Goal: Task Accomplishment & Management: Use online tool/utility

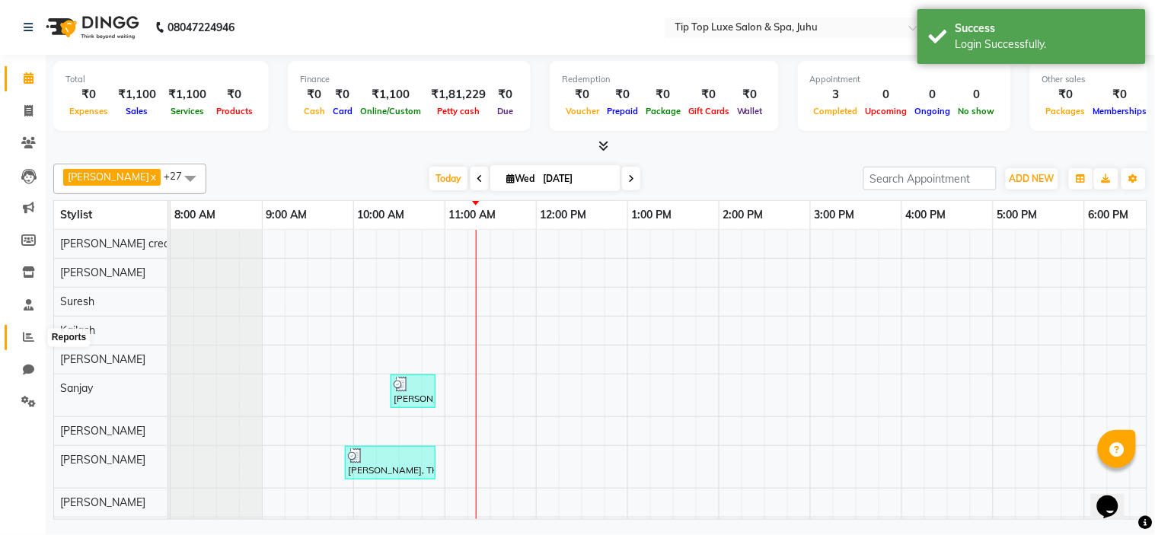
click at [31, 338] on icon at bounding box center [28, 336] width 11 height 11
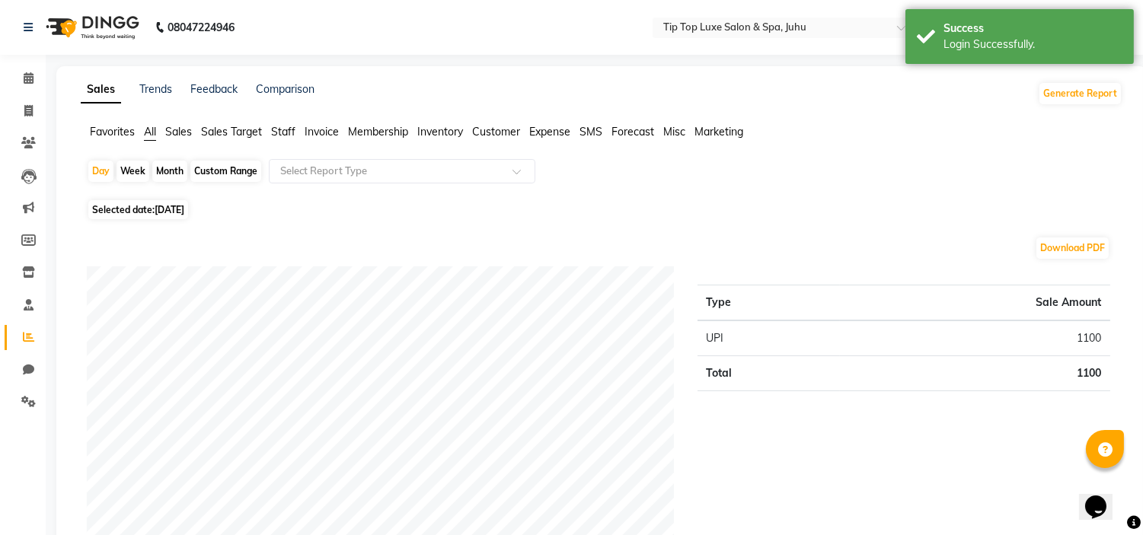
click at [283, 132] on span "Staff" at bounding box center [283, 132] width 24 height 14
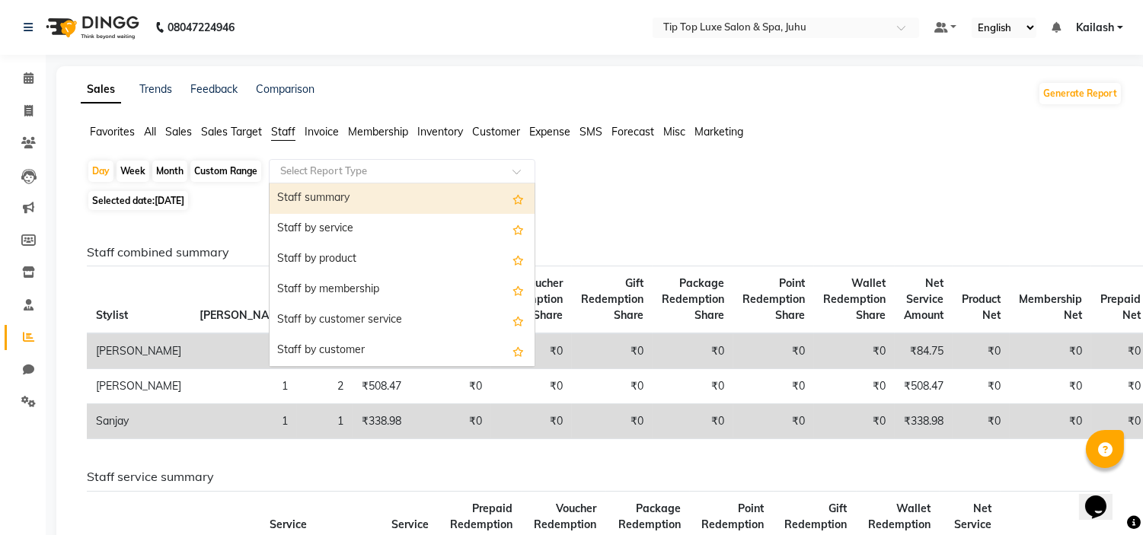
click at [292, 172] on input "text" at bounding box center [386, 171] width 219 height 15
click at [168, 202] on span "[DATE]" at bounding box center [170, 200] width 30 height 11
select select "9"
select select "2025"
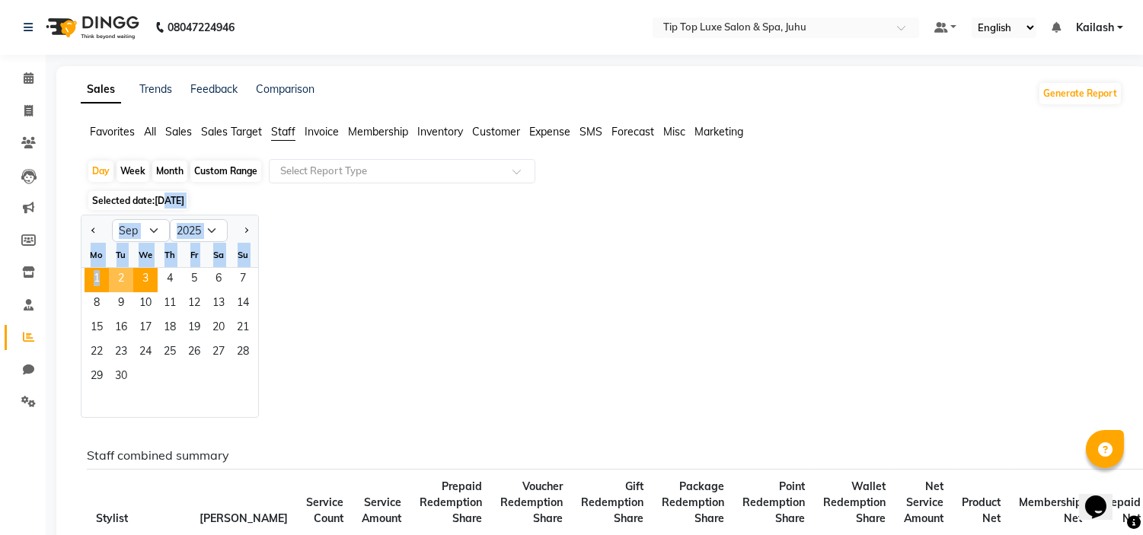
drag, startPoint x: 168, startPoint y: 202, endPoint x: 107, endPoint y: 283, distance: 101.7
click at [107, 283] on span "1" at bounding box center [97, 280] width 24 height 24
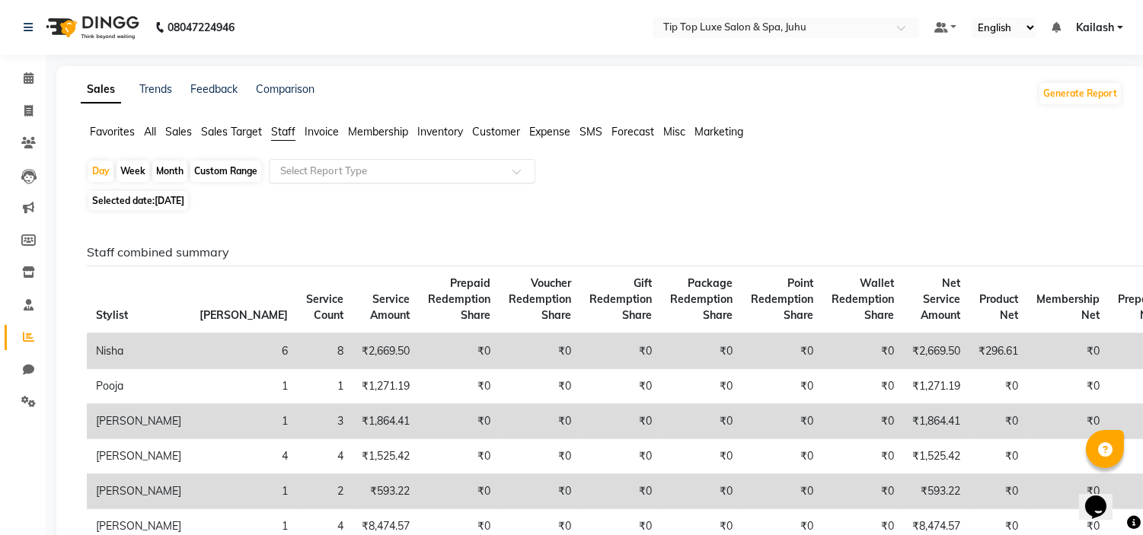
click at [306, 177] on input "text" at bounding box center [386, 171] width 219 height 15
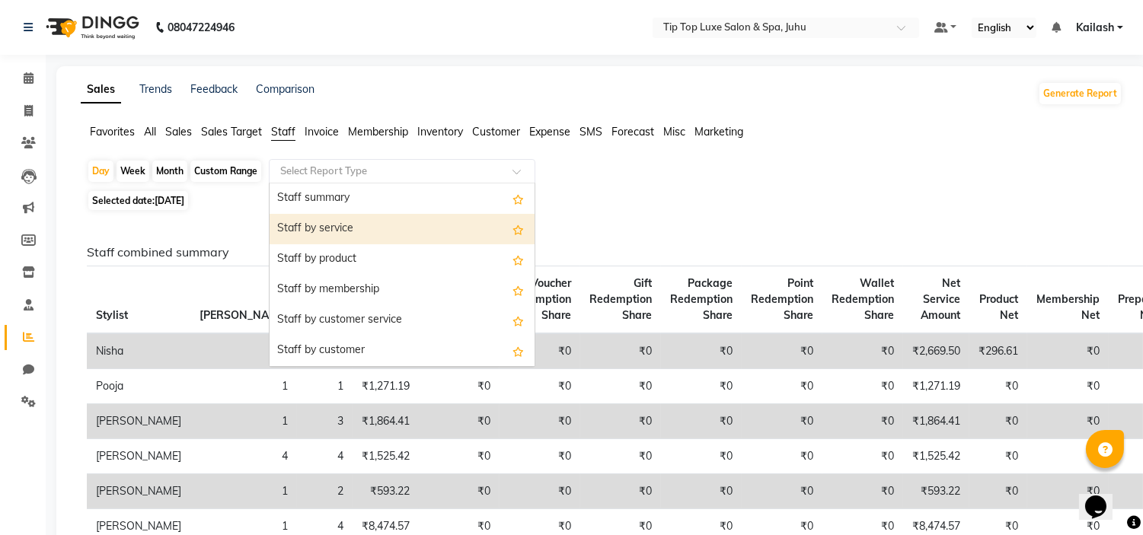
click at [330, 227] on div "Staff by service" at bounding box center [402, 229] width 265 height 30
select select "full_report"
select select "csv"
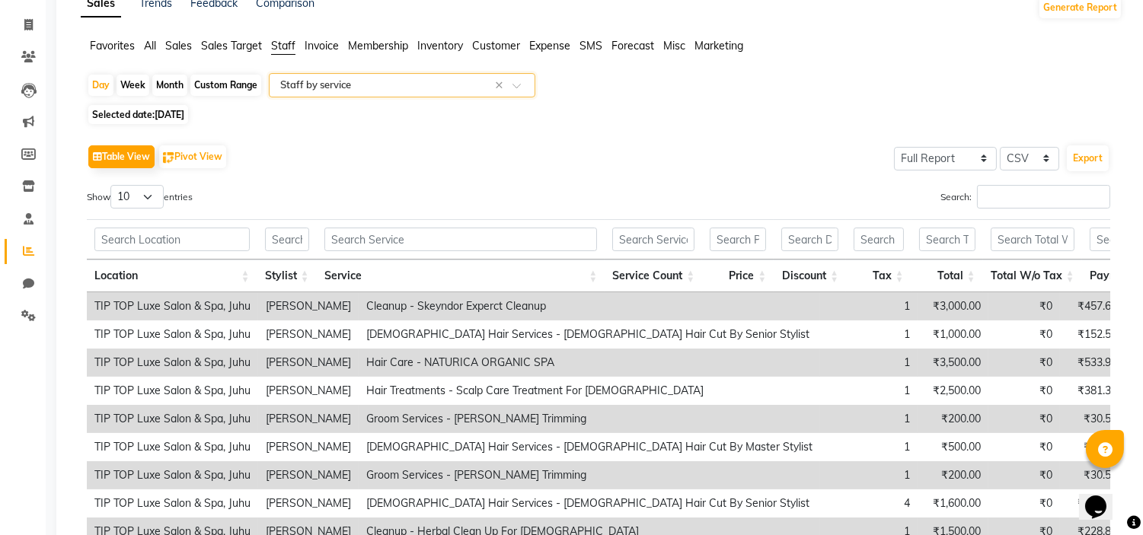
scroll to position [104, 0]
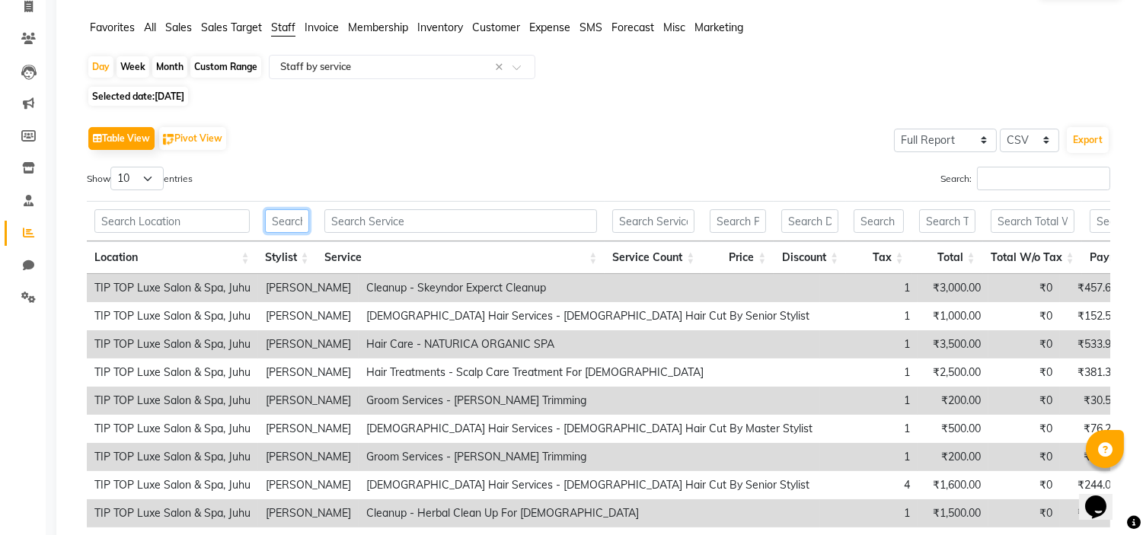
click at [300, 225] on input "text" at bounding box center [287, 221] width 44 height 24
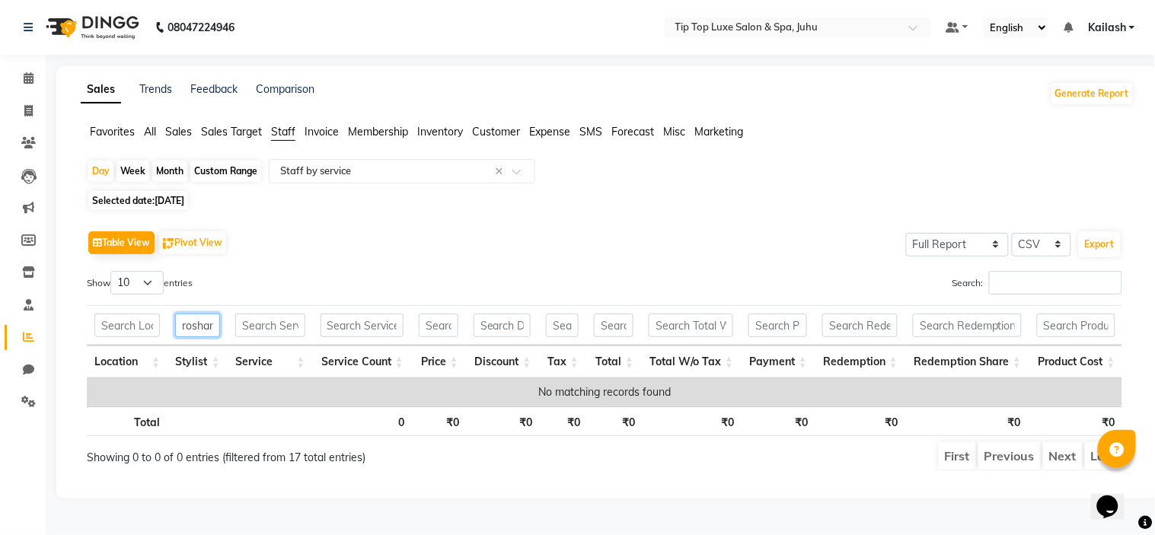
scroll to position [0, 3]
type input "roshan"
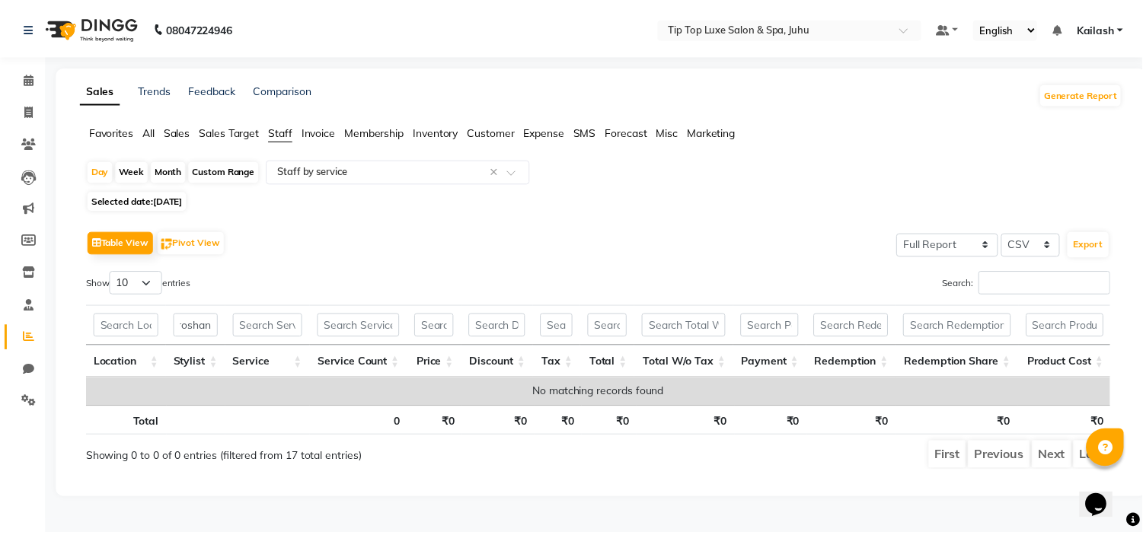
scroll to position [0, 0]
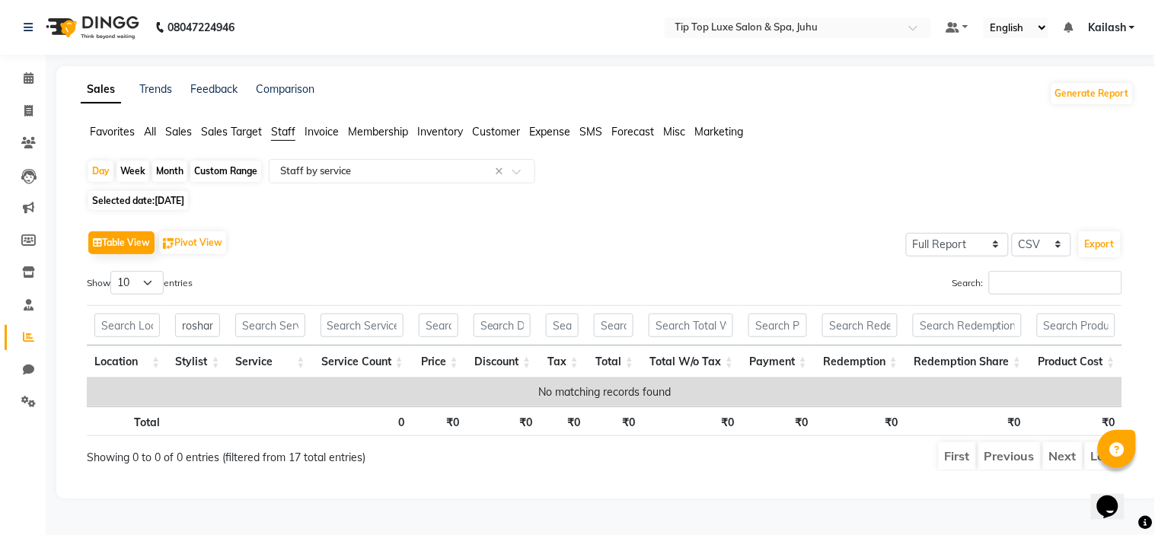
click at [171, 202] on span "[DATE]" at bounding box center [170, 200] width 30 height 11
select select "9"
select select "2025"
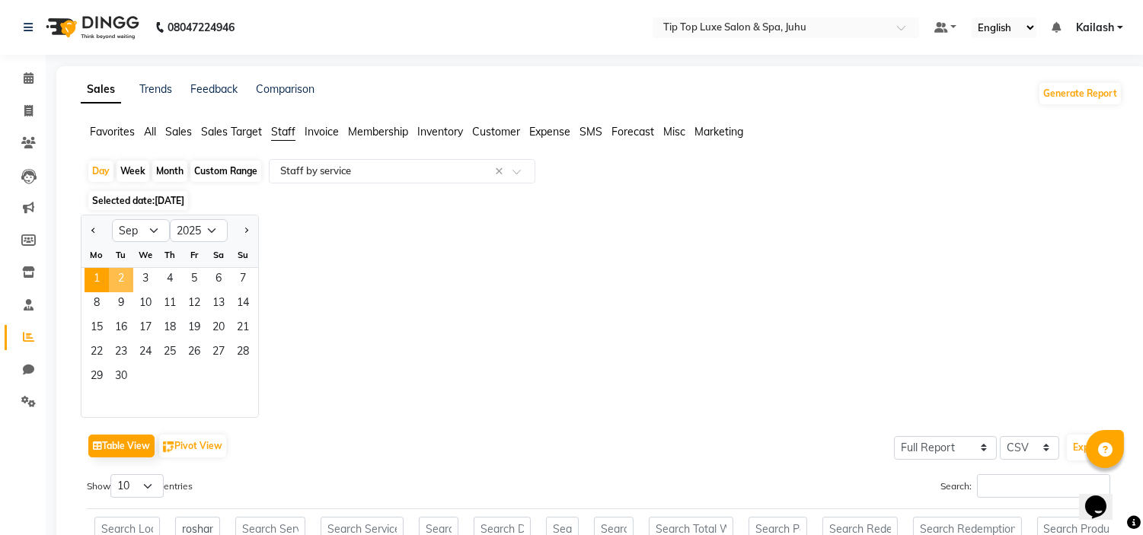
click at [129, 282] on span "2" at bounding box center [121, 280] width 24 height 24
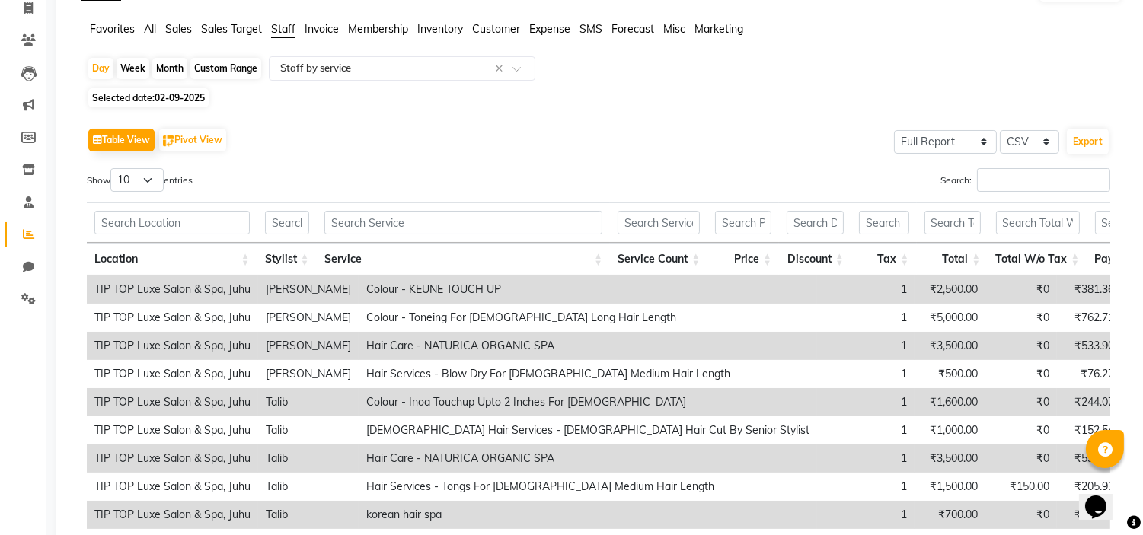
scroll to position [124, 0]
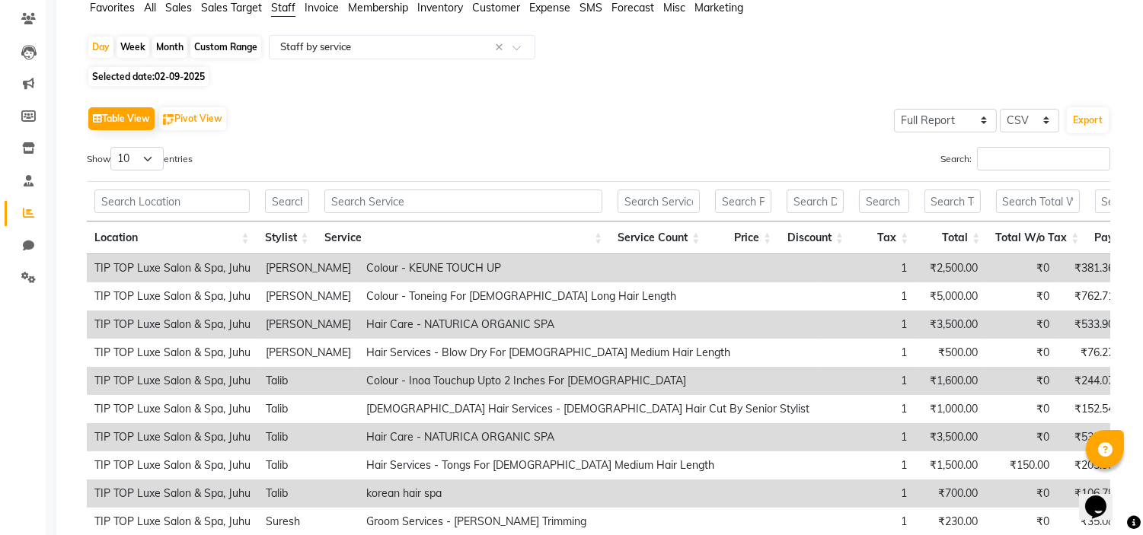
click at [276, 184] on th at bounding box center [286, 201] width 59 height 40
click at [298, 194] on input "text" at bounding box center [287, 202] width 44 height 24
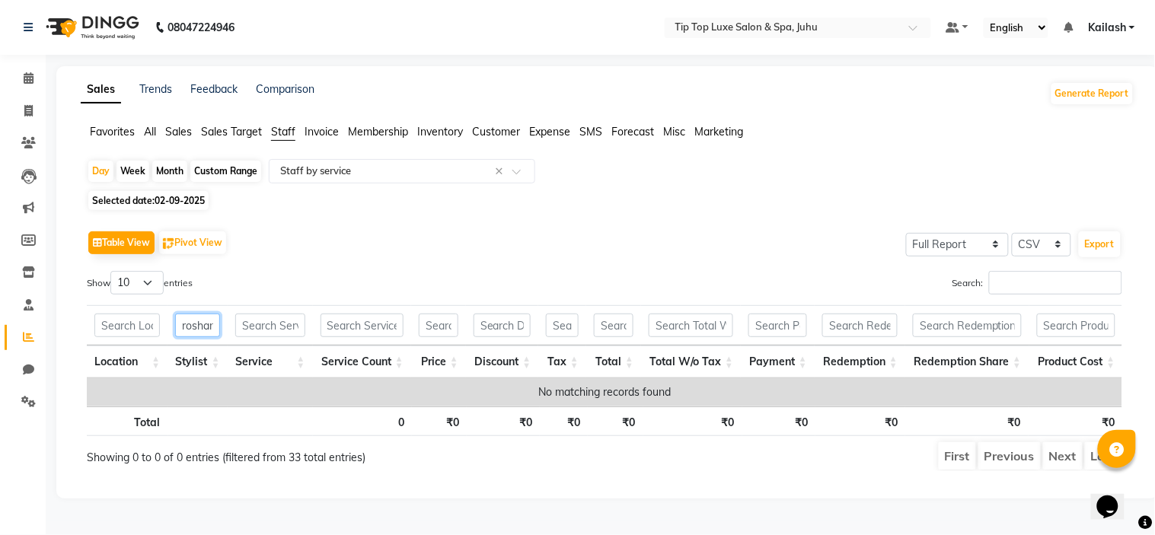
scroll to position [0, 3]
type input "roshan"
click at [190, 201] on span "02-09-2025" at bounding box center [180, 200] width 50 height 11
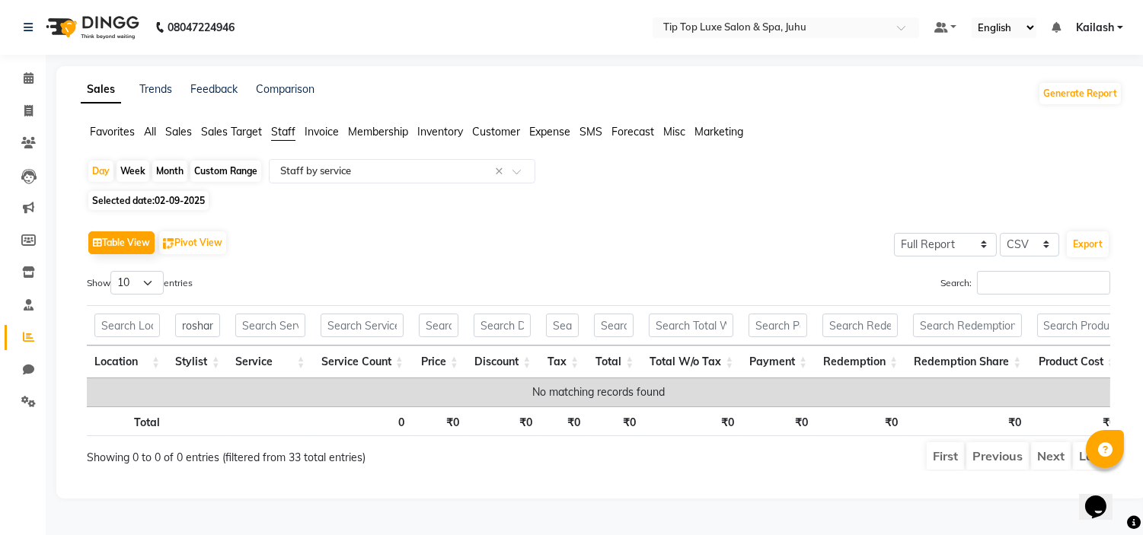
select select "9"
select select "2025"
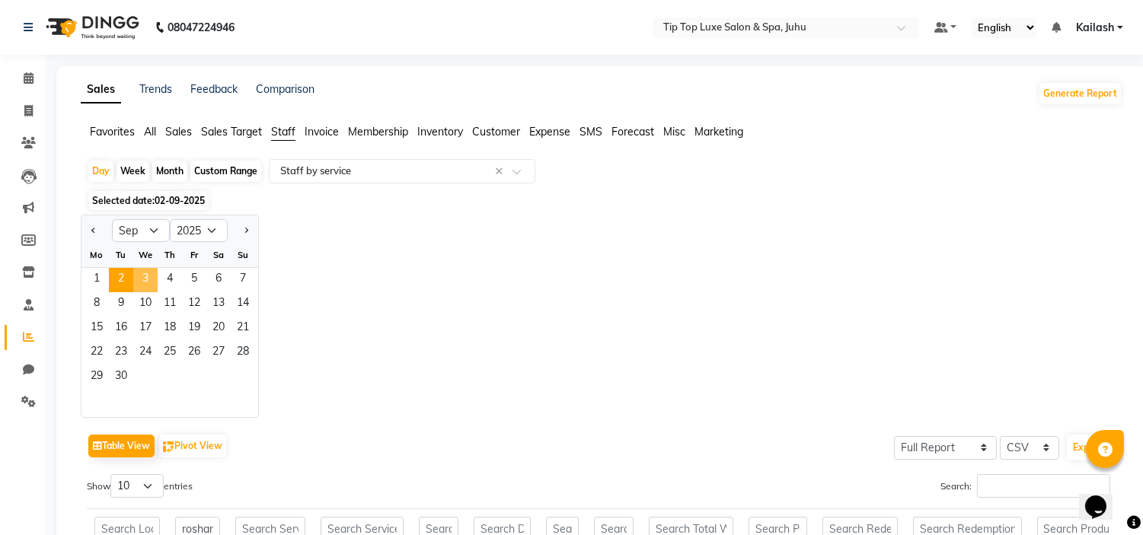
click at [140, 276] on span "3" at bounding box center [145, 280] width 24 height 24
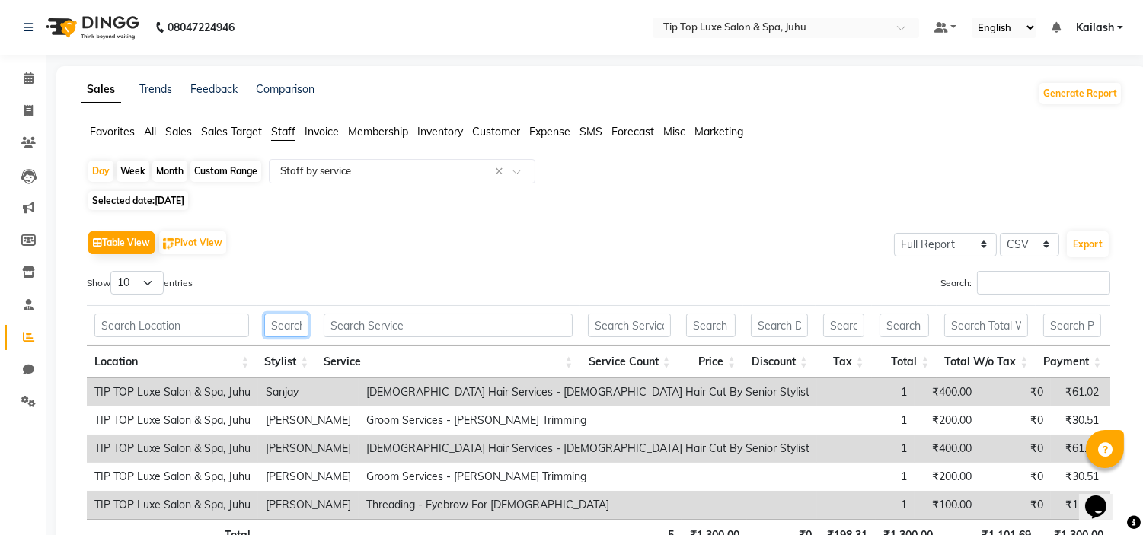
click at [285, 329] on input "text" at bounding box center [286, 326] width 44 height 24
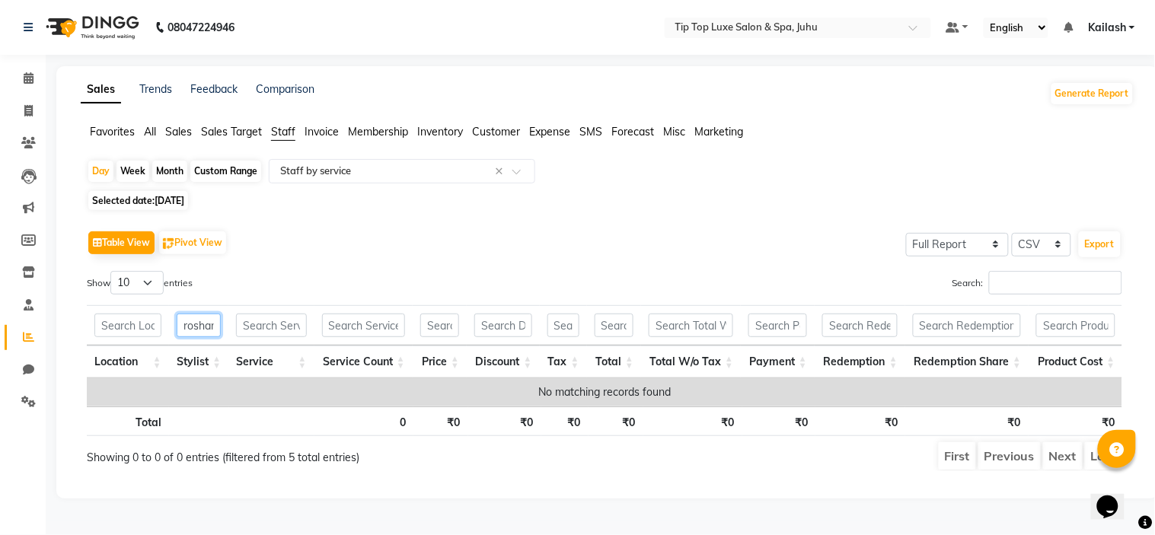
scroll to position [0, 3]
type input "roshan"
click at [32, 104] on span at bounding box center [28, 112] width 27 height 18
select select "8298"
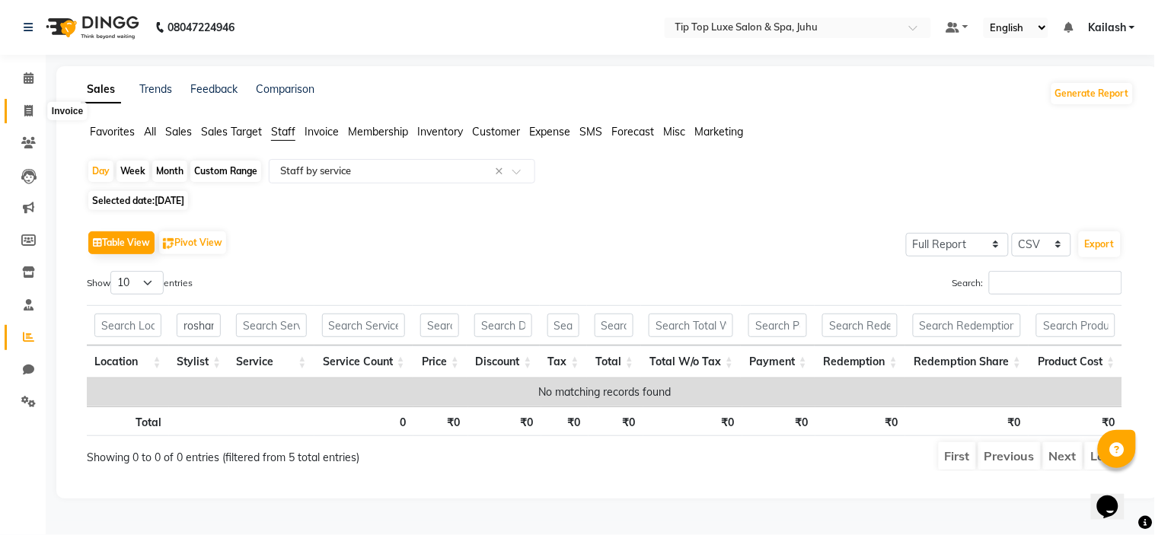
select select "service"
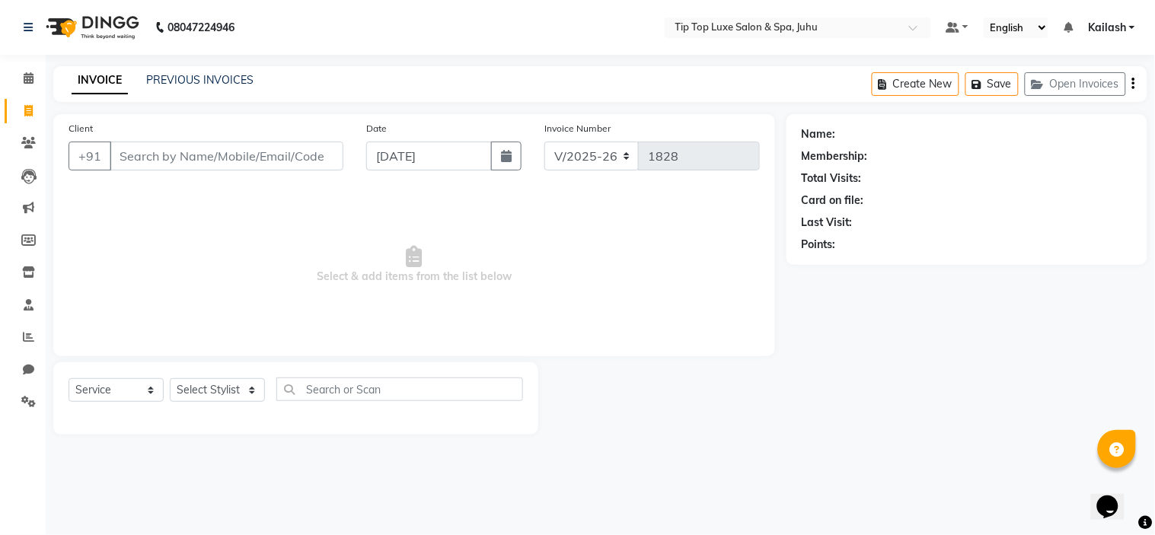
click at [263, 321] on span "Select & add items from the list below" at bounding box center [414, 265] width 691 height 152
click at [335, 101] on div "INVOICE PREVIOUS INVOICES Create New Save Open Invoices" at bounding box center [600, 84] width 1094 height 36
click at [506, 238] on span "Select & add items from the list below" at bounding box center [414, 265] width 691 height 152
click at [452, 122] on div "Date [DATE]" at bounding box center [444, 151] width 179 height 62
click at [336, 235] on span "Select & add items from the list below" at bounding box center [414, 265] width 691 height 152
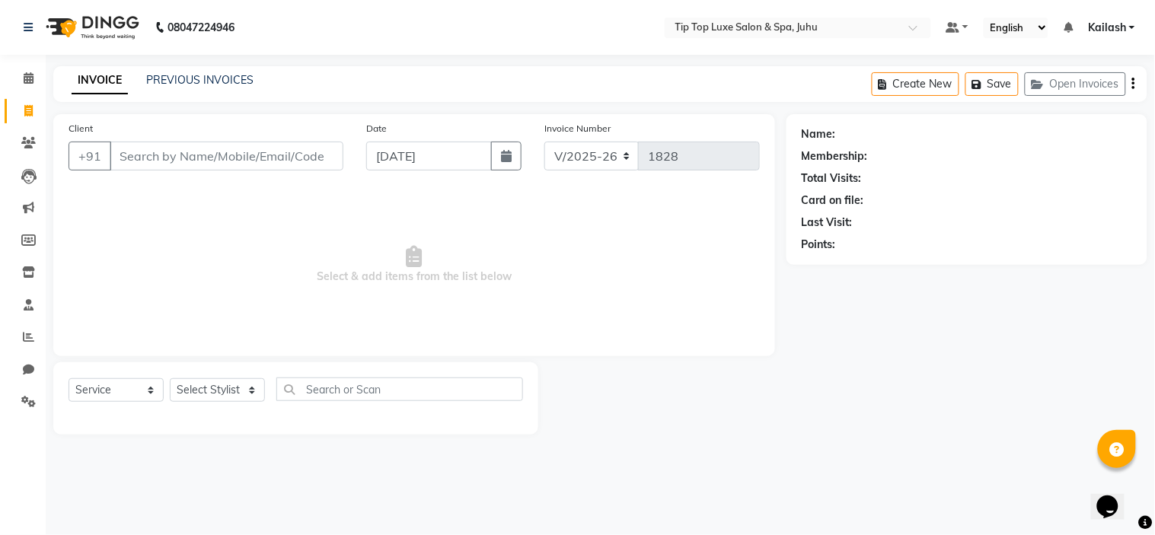
click at [184, 222] on span "Select & add items from the list below" at bounding box center [414, 265] width 691 height 152
click at [24, 23] on icon at bounding box center [28, 27] width 9 height 11
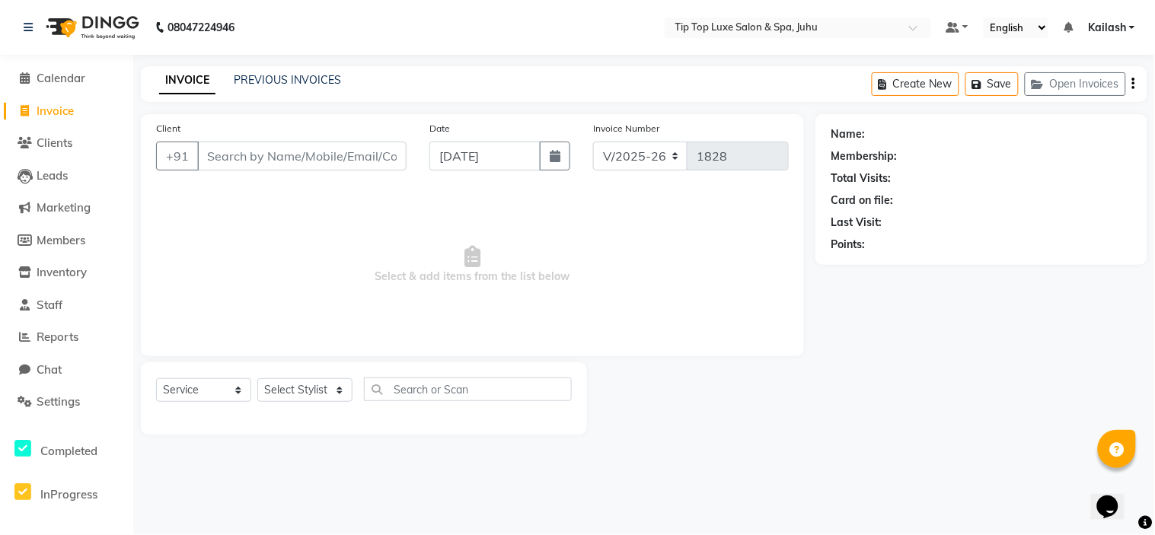
click at [362, 192] on span "Select & add items from the list below" at bounding box center [472, 265] width 633 height 152
